Goal: Find specific page/section: Find specific page/section

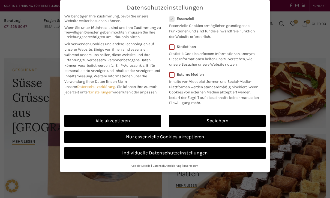
click at [114, 120] on link "Alle akzeptieren" at bounding box center [112, 121] width 97 height 13
checkbox input "true"
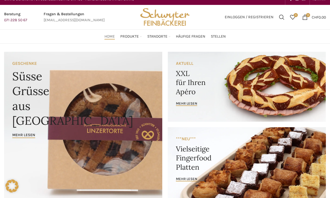
scroll to position [8, 0]
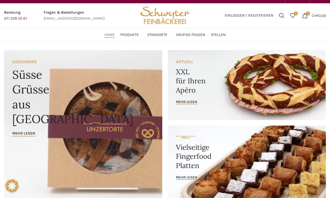
click at [79, 37] on div "Home Produkte PRODUKT KATEGORIEN Apéro & Häppchen Spezialitäten Gipfeli & Brötl…" at bounding box center [164, 34] width 327 height 11
click at [126, 71] on link "Bahnhof [GEOGRAPHIC_DATA]" at bounding box center [139, 78] width 46 height 14
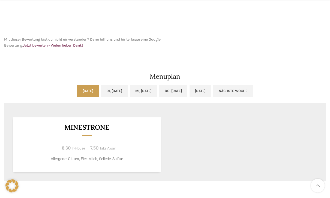
scroll to position [238, 0]
click at [106, 90] on link "Di, [DATE]" at bounding box center [114, 90] width 27 height 11
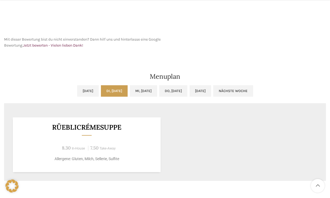
click at [141, 93] on link "Mi, [DATE]" at bounding box center [143, 90] width 27 height 11
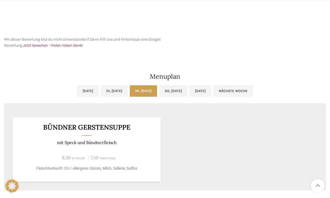
click at [179, 91] on link "Do, [DATE]" at bounding box center [173, 90] width 28 height 11
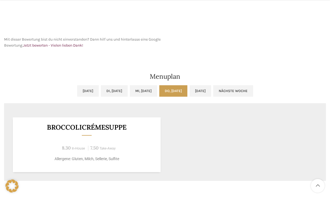
click at [211, 91] on link "[DATE]" at bounding box center [201, 90] width 22 height 11
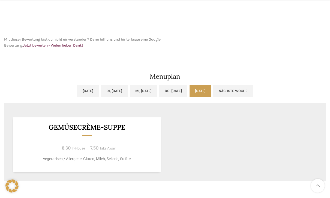
click at [253, 94] on link "Nächste Woche" at bounding box center [233, 90] width 40 height 11
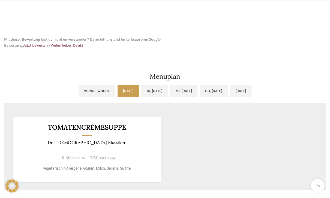
click at [143, 90] on link "Di, [DATE]" at bounding box center [154, 90] width 27 height 11
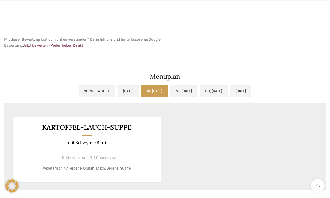
click at [183, 94] on link "Mi, [DATE]" at bounding box center [183, 90] width 27 height 11
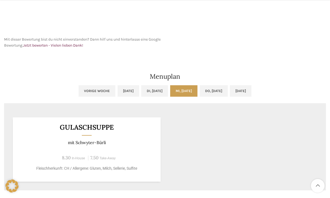
click at [217, 94] on link "Do, [DATE]" at bounding box center [214, 90] width 28 height 11
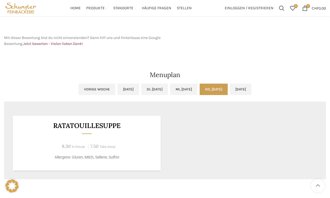
scroll to position [232, 0]
